Goal: Find contact information: Obtain details needed to contact an individual or organization

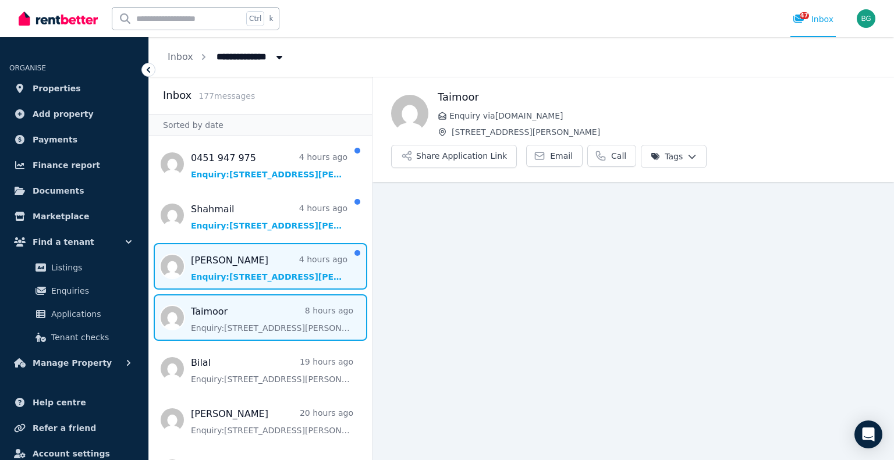
click at [258, 274] on span "Message list" at bounding box center [260, 266] width 223 height 47
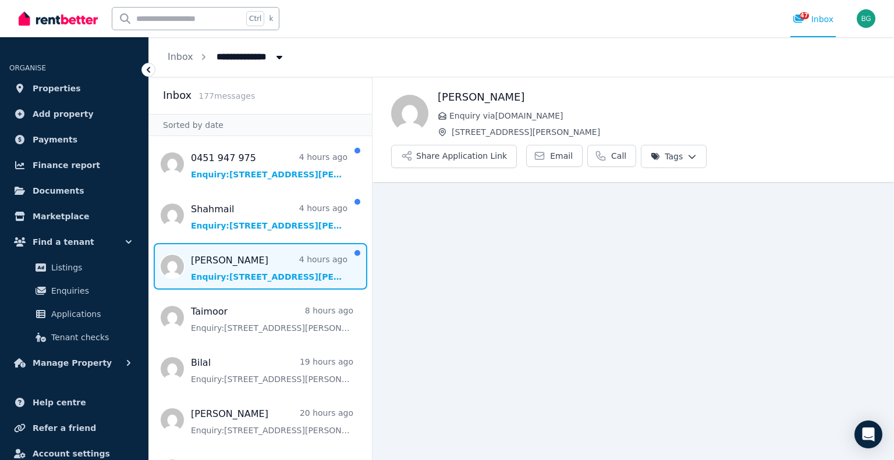
click at [266, 268] on span "Message list" at bounding box center [260, 266] width 223 height 47
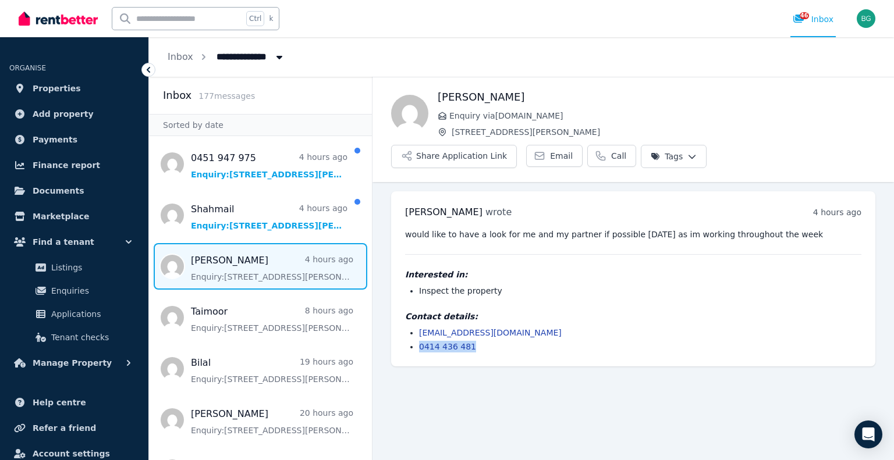
drag, startPoint x: 481, startPoint y: 314, endPoint x: 418, endPoint y: 318, distance: 63.0
click at [418, 327] on ul "tyronefish00@hotmail.com 0414 436 481" at bounding box center [633, 340] width 456 height 26
copy link "0414 436 481"
click at [460, 94] on h1 "[PERSON_NAME]" at bounding box center [655, 97] width 437 height 16
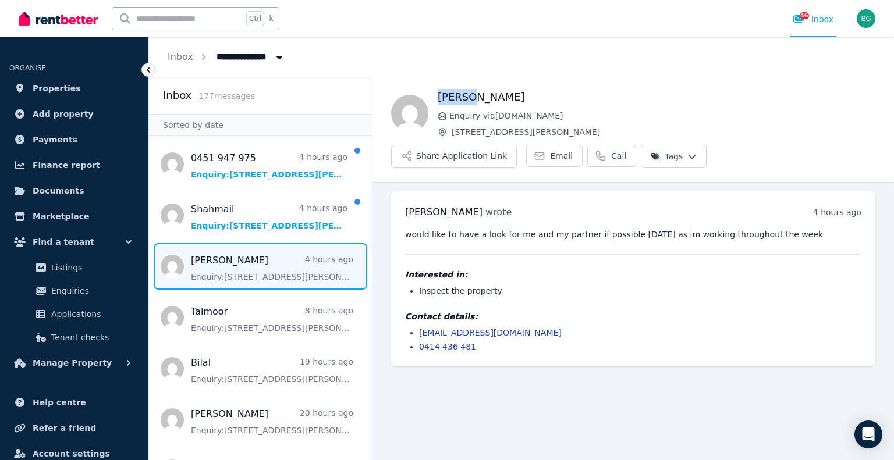
copy h1 "[PERSON_NAME]"
drag, startPoint x: 526, startPoint y: 301, endPoint x: 409, endPoint y: 308, distance: 117.7
click at [409, 327] on ul "tyronefish00@hotmail.com 0414 436 481" at bounding box center [633, 340] width 456 height 26
copy link "tyronefish00@hotmail.com"
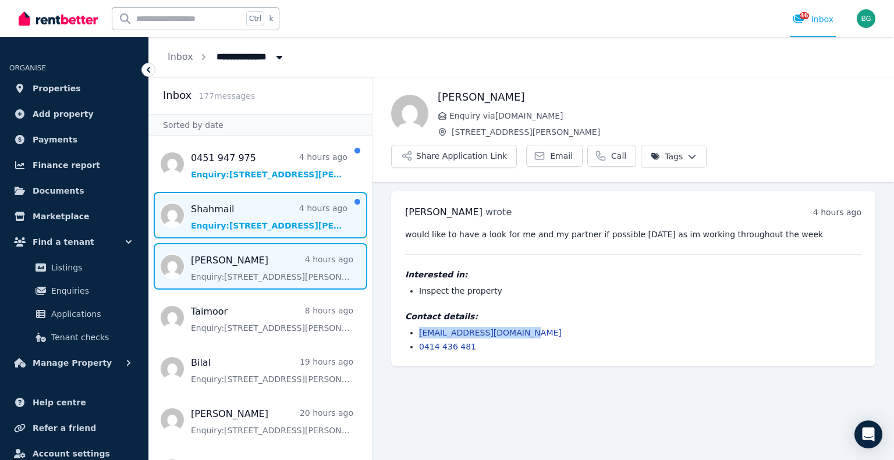
click at [264, 216] on span "Message list" at bounding box center [260, 215] width 223 height 47
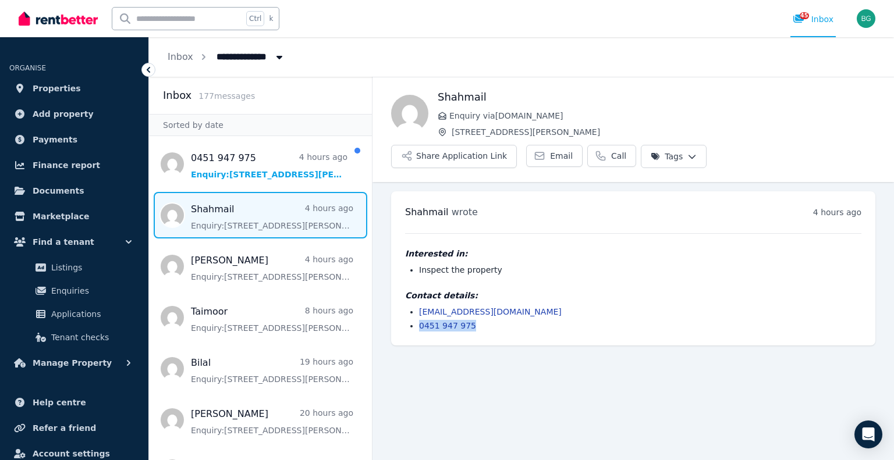
drag, startPoint x: 475, startPoint y: 297, endPoint x: 417, endPoint y: 300, distance: 58.8
click at [415, 306] on ul "sh.hmail123@gmail.com 0451 947 975" at bounding box center [633, 319] width 456 height 26
click at [615, 306] on li "sh.hmail123@gmail.com" at bounding box center [640, 312] width 442 height 12
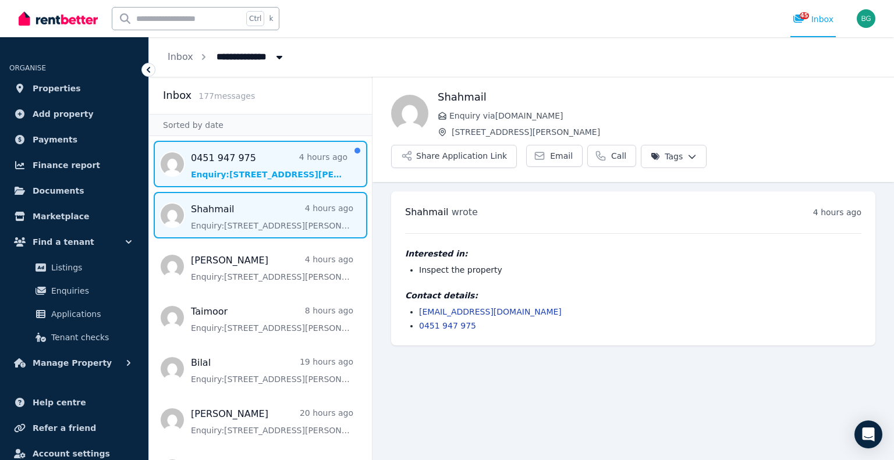
click at [271, 161] on span "Message list" at bounding box center [260, 164] width 223 height 47
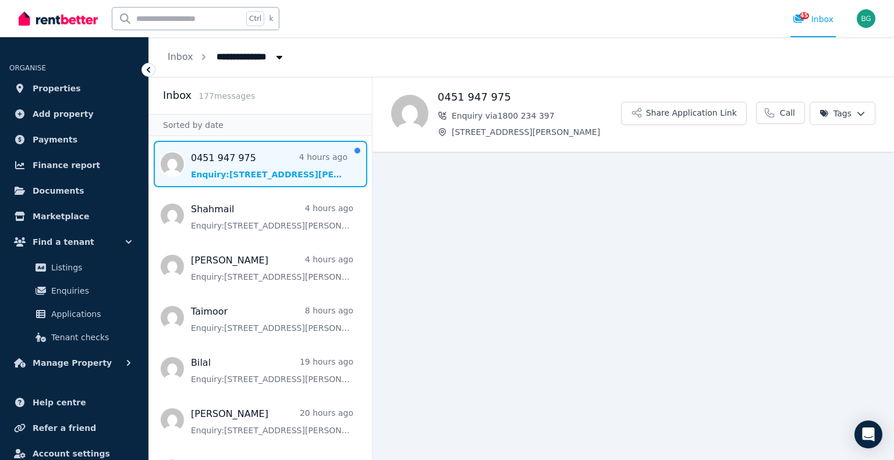
click at [265, 167] on span "Message list" at bounding box center [260, 164] width 223 height 47
